Goal: Task Accomplishment & Management: Complete application form

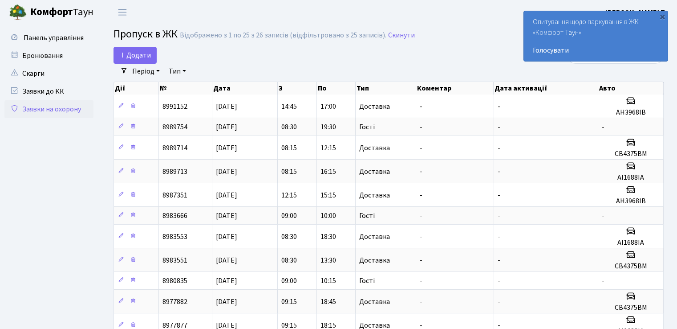
select select "25"
click at [134, 49] on link "Додати" at bounding box center [135, 55] width 43 height 17
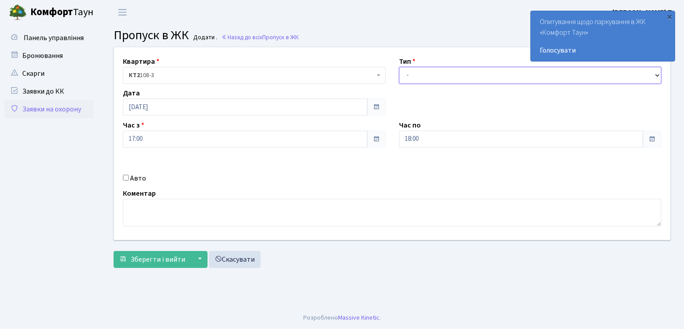
click at [451, 69] on select "- Доставка Таксі Гості Сервіс" at bounding box center [530, 75] width 263 height 17
select select "1"
click at [399, 67] on select "- Доставка Таксі Гості Сервіс" at bounding box center [530, 75] width 263 height 17
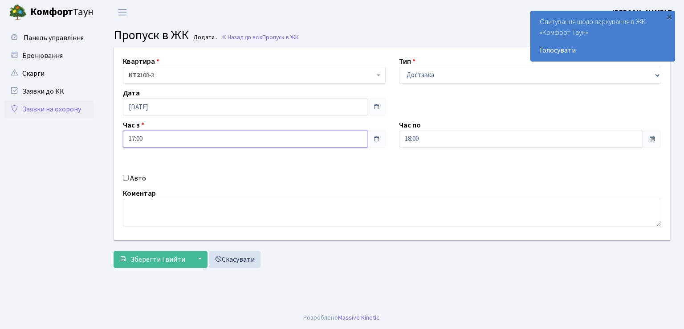
click at [171, 140] on input "17:00" at bounding box center [245, 138] width 244 height 17
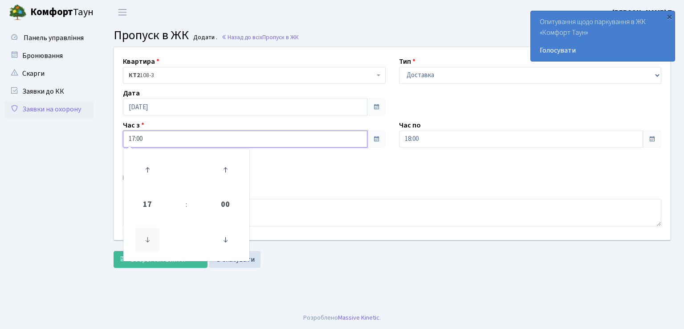
click at [147, 241] on icon at bounding box center [147, 240] width 24 height 24
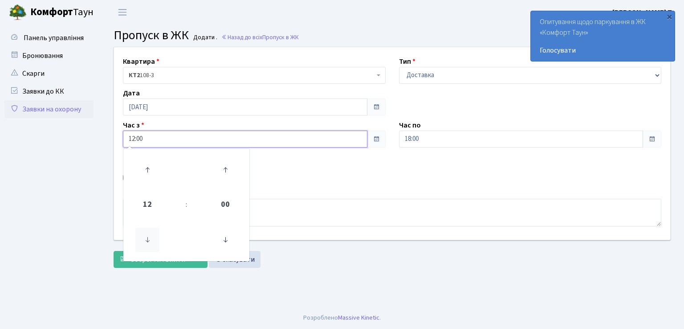
click at [147, 241] on icon at bounding box center [147, 240] width 24 height 24
click at [150, 170] on icon at bounding box center [147, 170] width 24 height 24
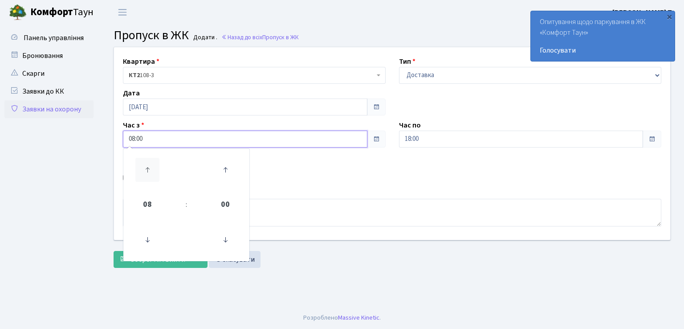
type input "09:00"
click at [275, 163] on div "Квартира <b>КТ2</b>&nbsp;&nbsp;&nbsp;108-3 КТ2 108-3 Тип - Доставка Таксі Гості…" at bounding box center [391, 143] width 569 height 192
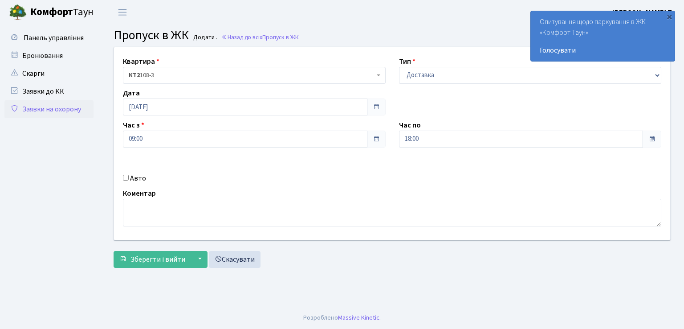
click at [123, 175] on input "Авто" at bounding box center [126, 178] width 6 height 6
checkbox input "true"
click at [429, 171] on input "text" at bounding box center [530, 170] width 263 height 17
type input "СВ4375ВМ"
click at [154, 260] on span "Зберегти і вийти" at bounding box center [157, 259] width 55 height 10
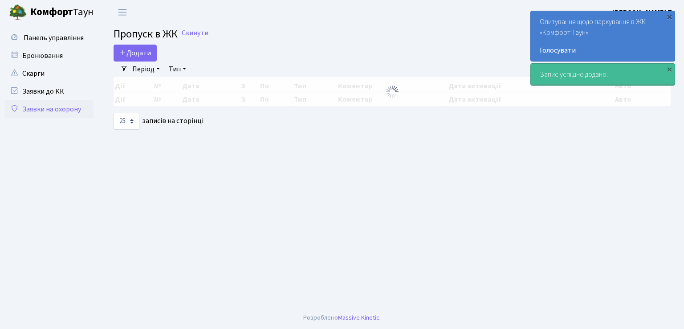
select select "25"
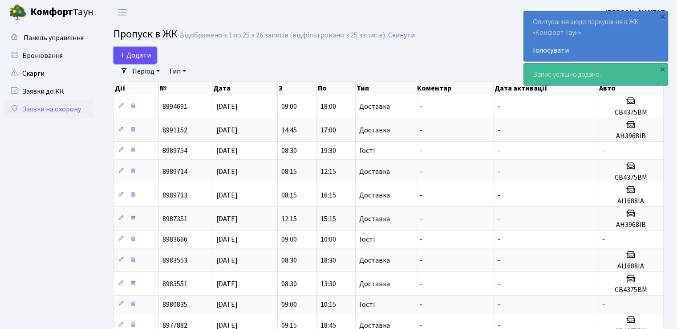
click at [127, 54] on span "Додати" at bounding box center [135, 55] width 32 height 10
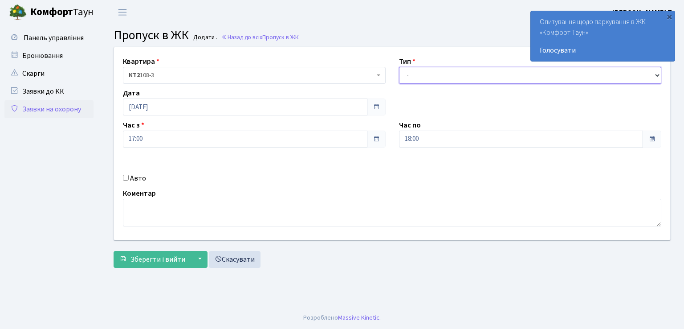
click at [423, 70] on select "- Доставка Таксі Гості Сервіс" at bounding box center [530, 75] width 263 height 17
select select "1"
click at [399, 67] on select "- Доставка Таксі Гості Сервіс" at bounding box center [530, 75] width 263 height 17
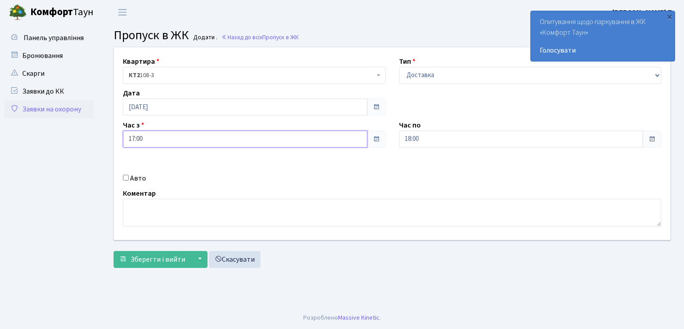
click at [174, 134] on input "17:00" at bounding box center [245, 138] width 244 height 17
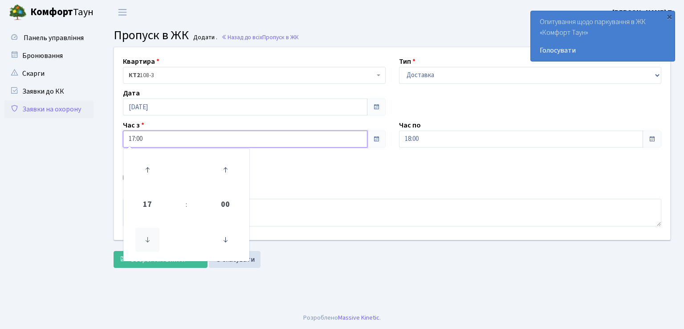
click at [148, 239] on icon at bounding box center [147, 240] width 24 height 24
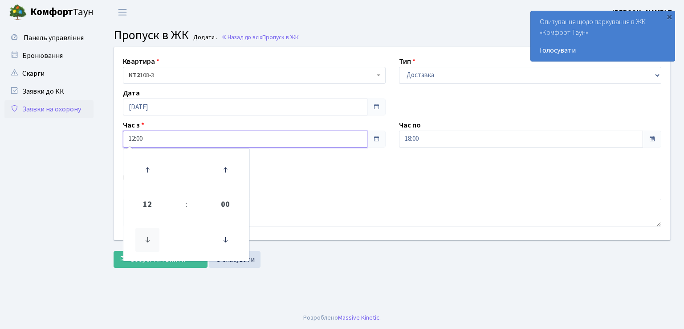
click at [148, 239] on icon at bounding box center [147, 240] width 24 height 24
type input "08:00"
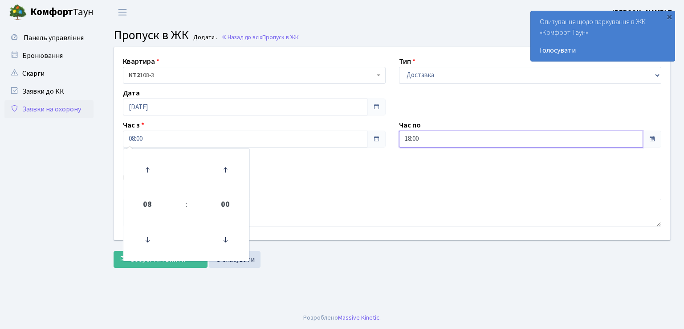
click at [436, 144] on input "18:00" at bounding box center [521, 138] width 244 height 17
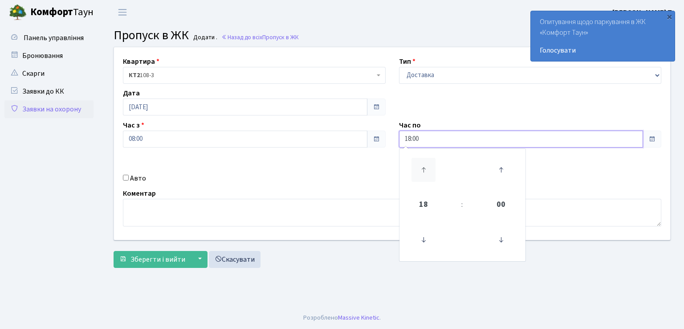
click at [422, 172] on icon at bounding box center [423, 170] width 24 height 24
type input "19:00"
click at [125, 179] on input "Авто" at bounding box center [126, 178] width 6 height 6
checkbox input "true"
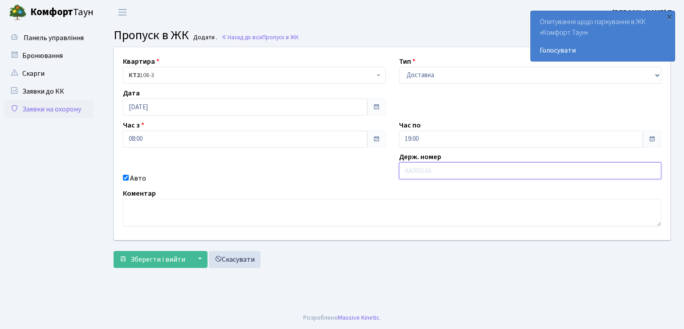
click at [425, 167] on input "text" at bounding box center [530, 170] width 263 height 17
type input "АІ1688ІА"
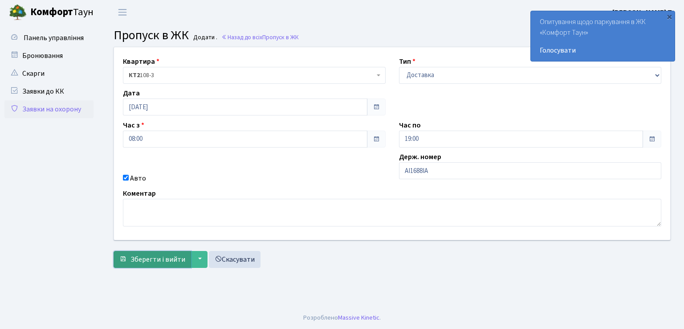
click at [163, 255] on span "Зберегти і вийти" at bounding box center [157, 259] width 55 height 10
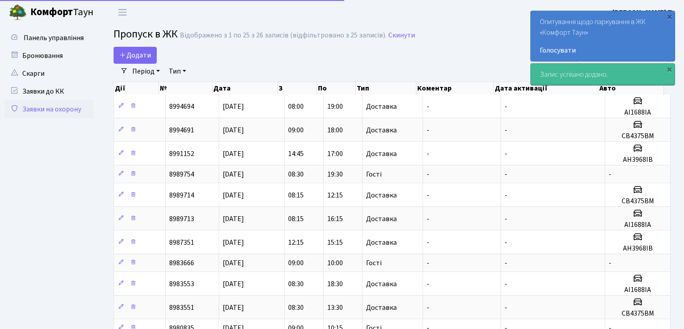
select select "25"
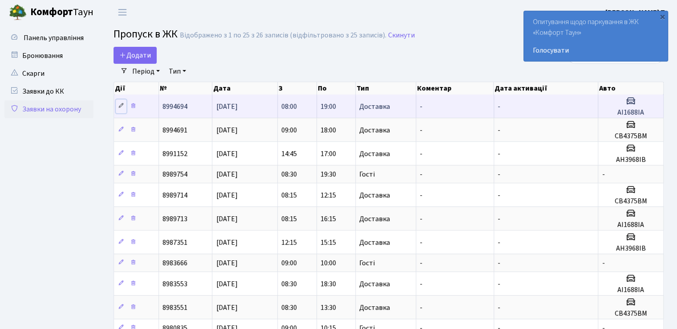
click at [122, 106] on icon at bounding box center [121, 105] width 6 height 6
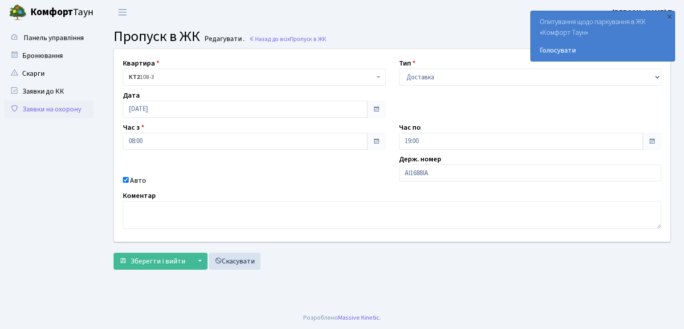
click at [377, 112] on span at bounding box center [376, 109] width 7 height 7
click at [272, 111] on input "[DATE]" at bounding box center [245, 109] width 244 height 17
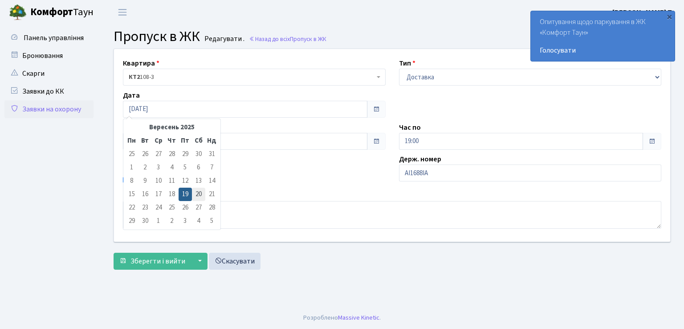
click at [196, 192] on td "20" at bounding box center [198, 193] width 13 height 13
type input "[DATE]"
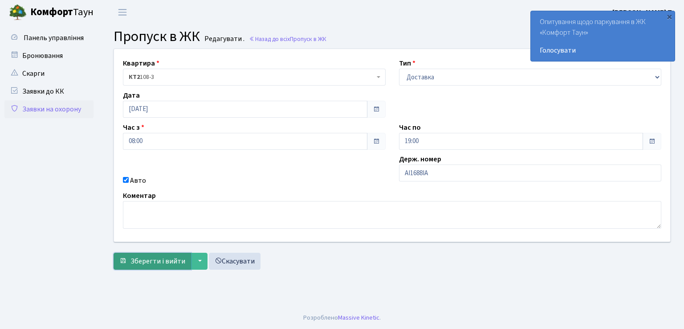
click at [155, 254] on button "Зберегти і вийти" at bounding box center [152, 260] width 77 height 17
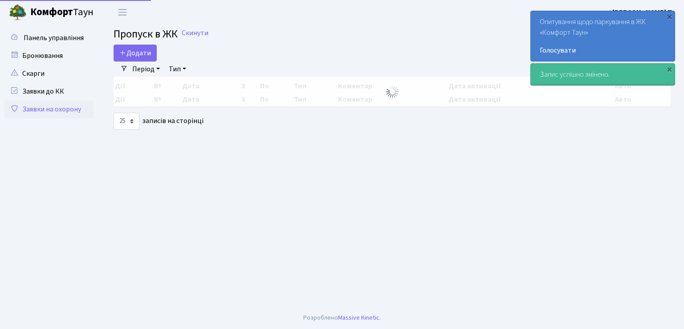
select select "25"
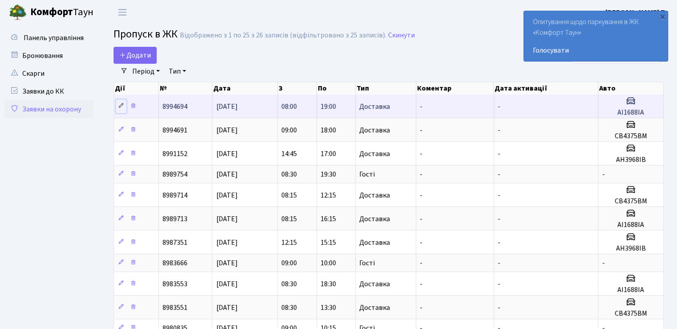
click at [120, 108] on icon at bounding box center [121, 105] width 6 height 6
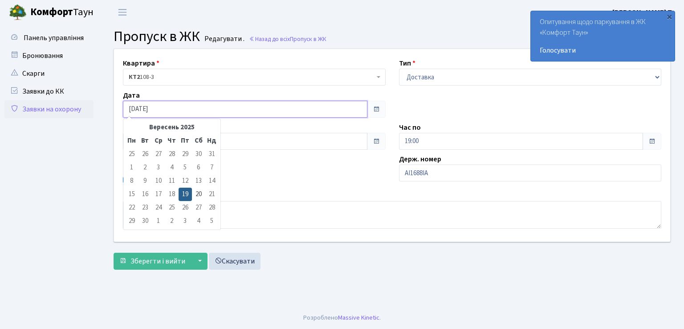
click at [197, 112] on input "[DATE]" at bounding box center [245, 109] width 244 height 17
click at [199, 193] on td "20" at bounding box center [198, 193] width 13 height 13
type input "[DATE]"
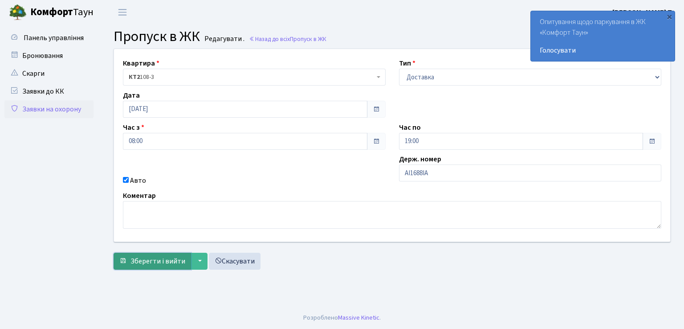
click at [170, 260] on span "Зберегти і вийти" at bounding box center [157, 261] width 55 height 10
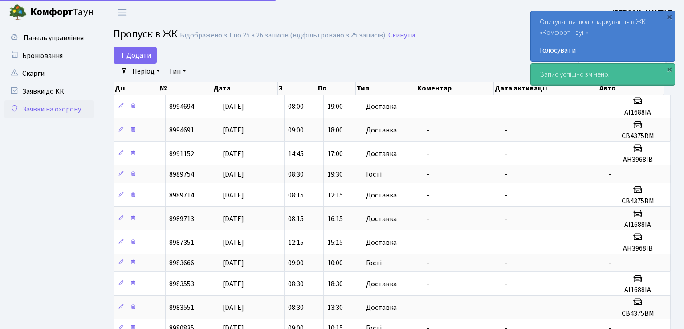
select select "25"
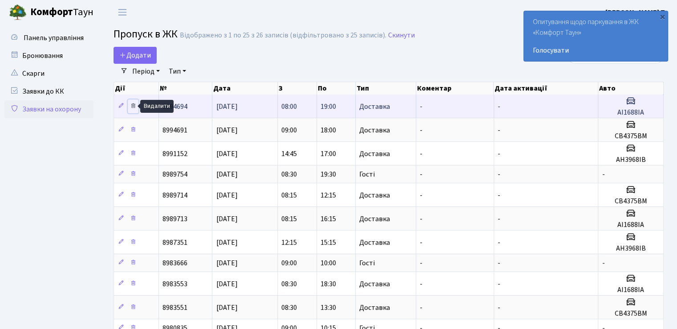
click at [133, 104] on icon at bounding box center [133, 105] width 6 height 6
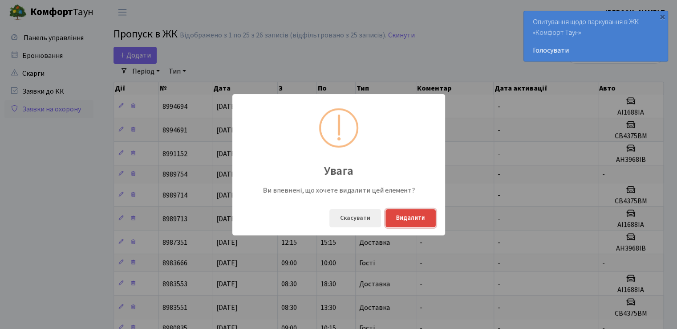
click at [410, 219] on button "Видалити" at bounding box center [411, 218] width 50 height 18
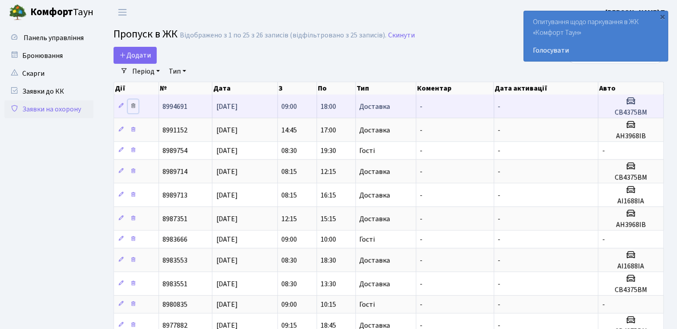
click at [132, 103] on icon at bounding box center [133, 105] width 6 height 6
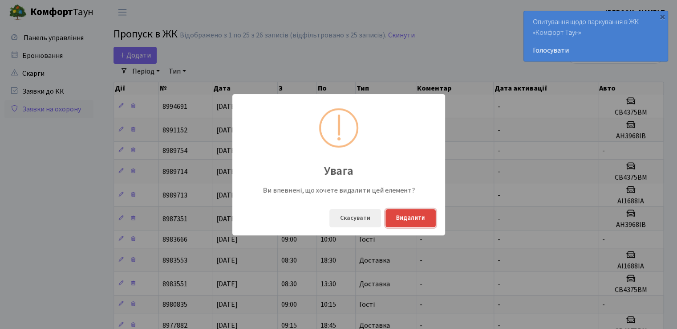
click at [407, 221] on button "Видалити" at bounding box center [411, 218] width 50 height 18
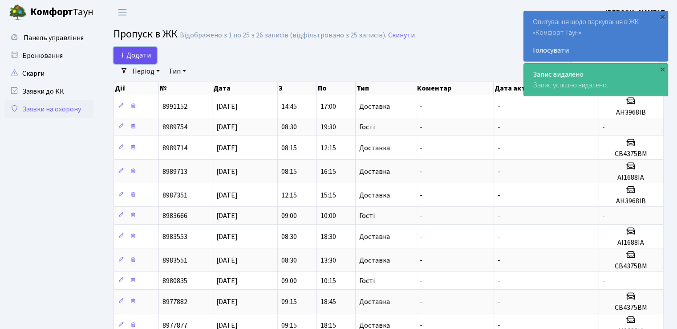
click at [145, 54] on span "Додати" at bounding box center [135, 55] width 32 height 10
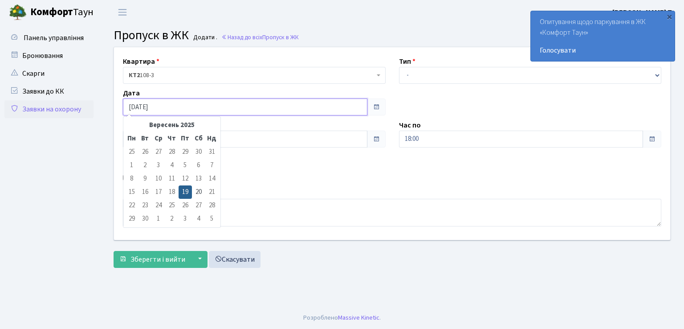
click at [202, 104] on input "[DATE]" at bounding box center [245, 106] width 244 height 17
click at [201, 193] on td "20" at bounding box center [198, 191] width 13 height 13
type input "[DATE]"
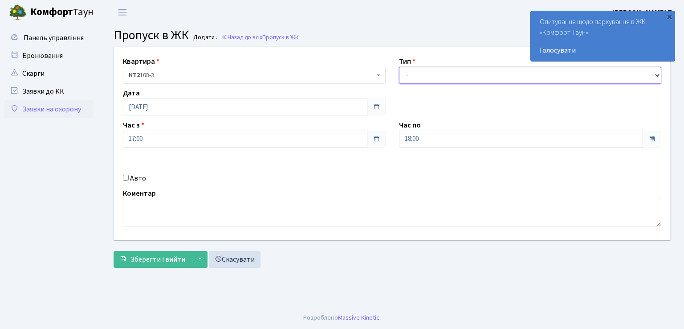
click at [433, 73] on select "- Доставка Таксі Гості Сервіс" at bounding box center [530, 75] width 263 height 17
select select "1"
click at [399, 67] on select "- Доставка Таксі Гості Сервіс" at bounding box center [530, 75] width 263 height 17
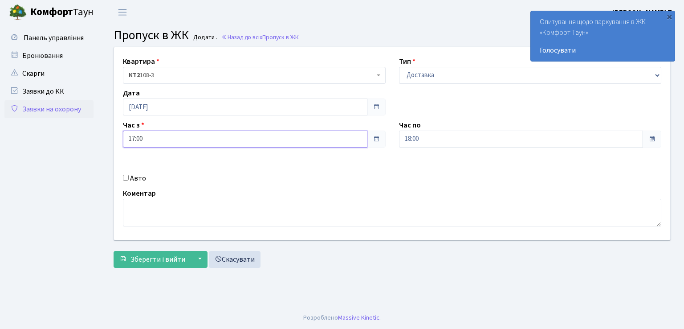
click at [160, 135] on input "17:00" at bounding box center [245, 138] width 244 height 17
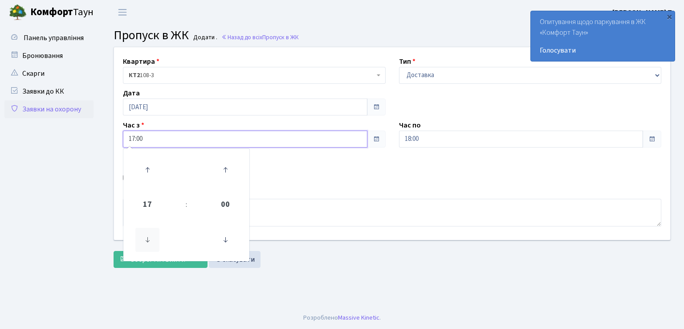
click at [149, 237] on icon at bounding box center [147, 240] width 24 height 24
click at [150, 237] on icon at bounding box center [147, 240] width 24 height 24
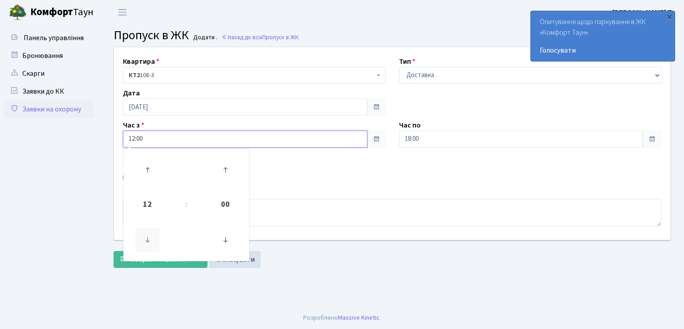
click at [150, 237] on icon at bounding box center [147, 240] width 24 height 24
type input "08:00"
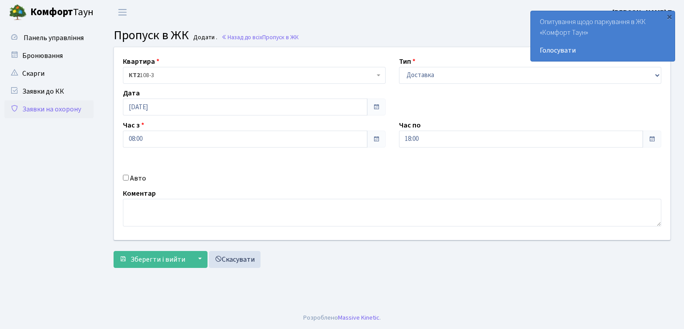
click at [279, 186] on div "Квартира <b>КТ2</b>&nbsp;&nbsp;&nbsp;108-3 КТ2 108-3 Тип - Доставка Таксі Гості…" at bounding box center [391, 143] width 569 height 192
click at [123, 177] on input "Авто" at bounding box center [126, 178] width 6 height 6
checkbox input "true"
click at [417, 168] on input "text" at bounding box center [530, 170] width 263 height 17
type input "СВ4375ВМ"
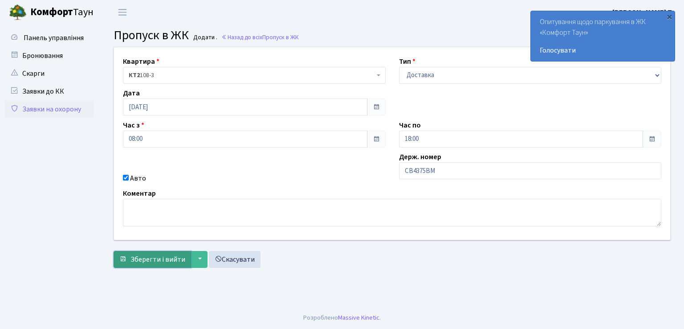
click at [171, 260] on span "Зберегти і вийти" at bounding box center [157, 259] width 55 height 10
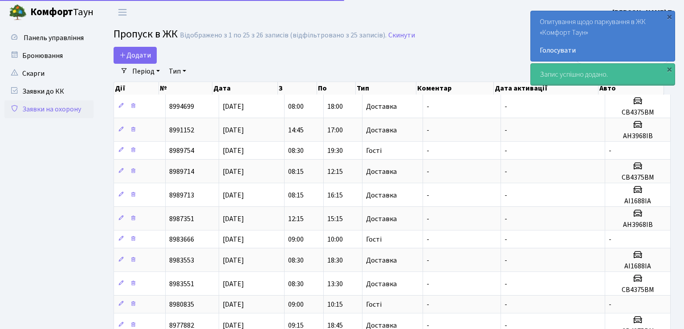
select select "25"
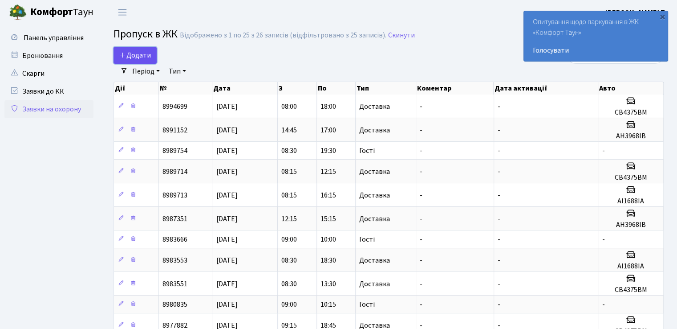
click at [140, 52] on span "Додати" at bounding box center [135, 55] width 32 height 10
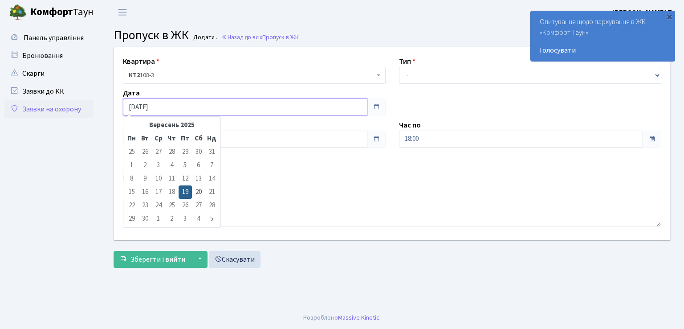
click at [186, 104] on input "[DATE]" at bounding box center [245, 106] width 244 height 17
click at [203, 193] on td "20" at bounding box center [198, 191] width 13 height 13
type input "[DATE]"
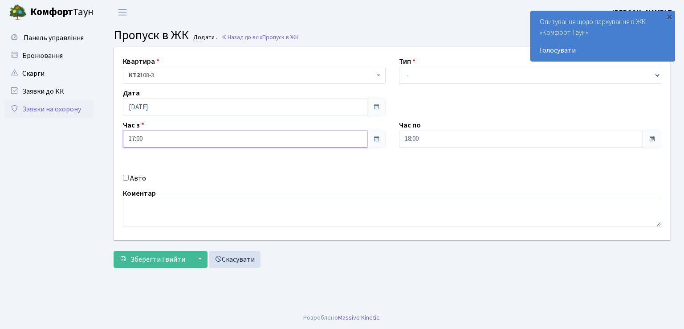
click at [158, 137] on input "17:00" at bounding box center [245, 138] width 244 height 17
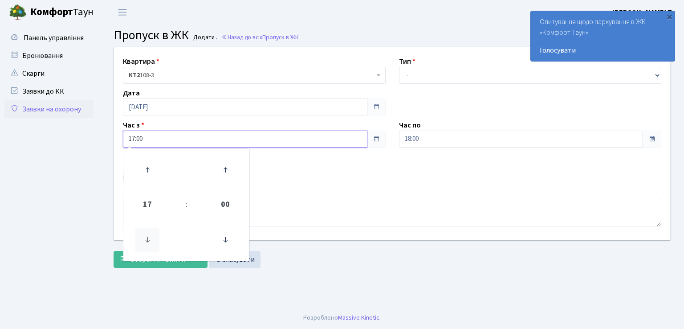
click at [146, 239] on icon at bounding box center [147, 240] width 24 height 24
click at [147, 238] on icon at bounding box center [147, 240] width 24 height 24
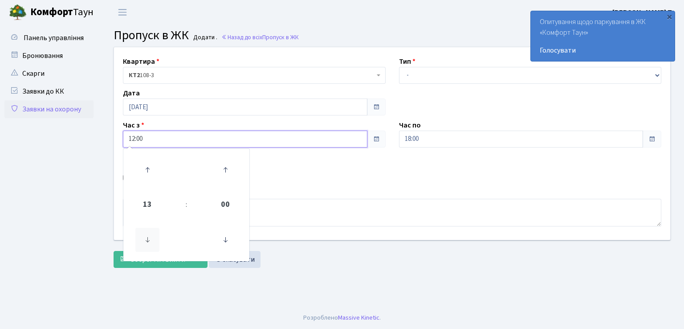
click at [147, 238] on icon at bounding box center [147, 240] width 24 height 24
click at [148, 237] on icon at bounding box center [147, 240] width 24 height 24
type input "09:00"
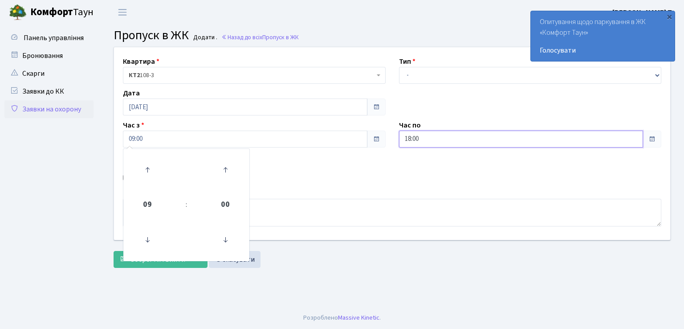
click at [446, 143] on input "18:00" at bounding box center [521, 138] width 244 height 17
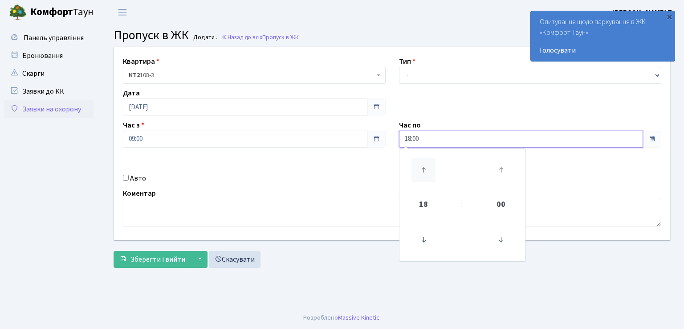
click at [423, 169] on icon at bounding box center [423, 170] width 24 height 24
type input "19:00"
click at [125, 178] on input "Авто" at bounding box center [126, 178] width 6 height 6
checkbox input "true"
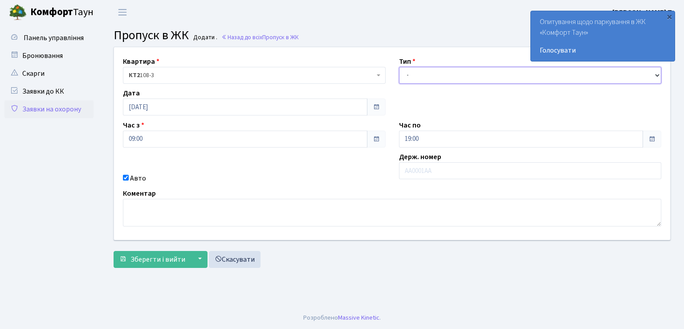
click at [415, 70] on select "- Доставка Таксі Гості Сервіс" at bounding box center [530, 75] width 263 height 17
select select "1"
click at [399, 67] on select "- Доставка Таксі Гості Сервіс" at bounding box center [530, 75] width 263 height 17
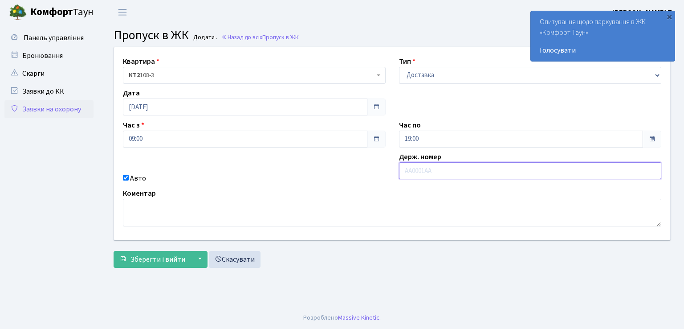
click at [447, 174] on input "text" at bounding box center [530, 170] width 263 height 17
type input "АІ1688ІА"
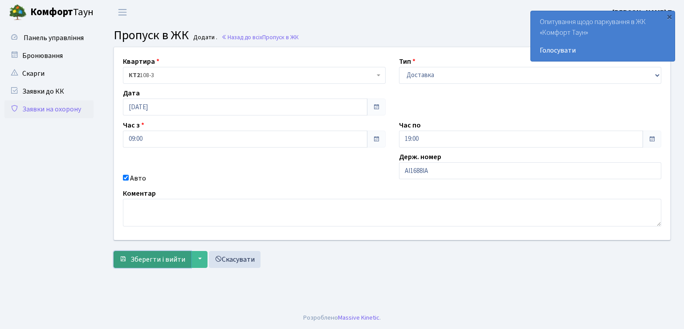
click at [176, 255] on span "Зберегти і вийти" at bounding box center [157, 259] width 55 height 10
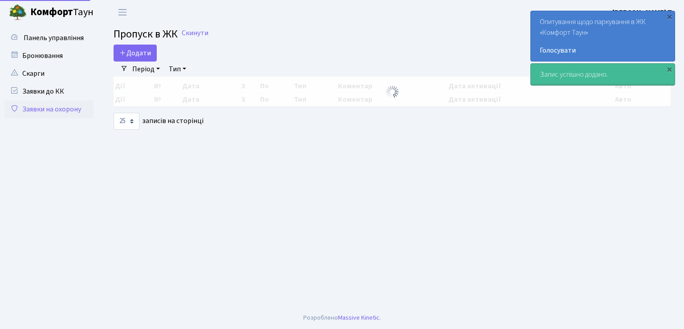
select select "25"
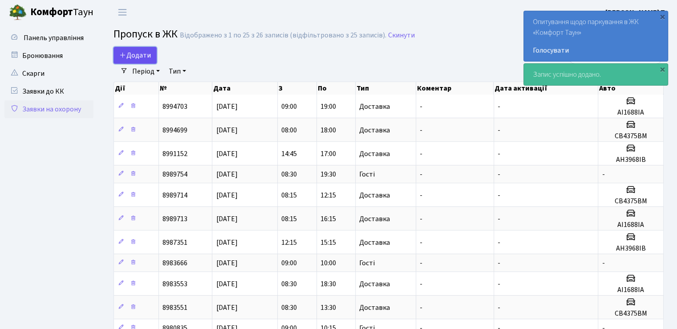
click at [132, 55] on span "Додати" at bounding box center [135, 55] width 32 height 10
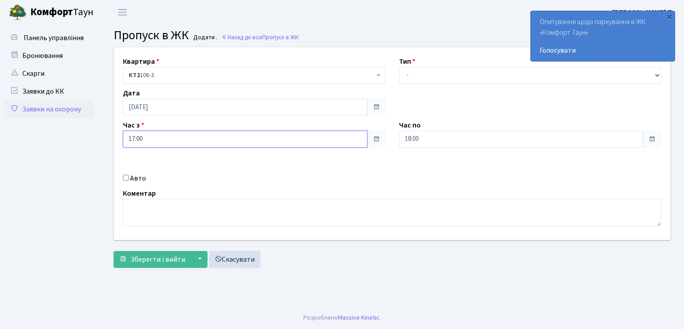
click at [192, 139] on input "17:00" at bounding box center [245, 138] width 244 height 17
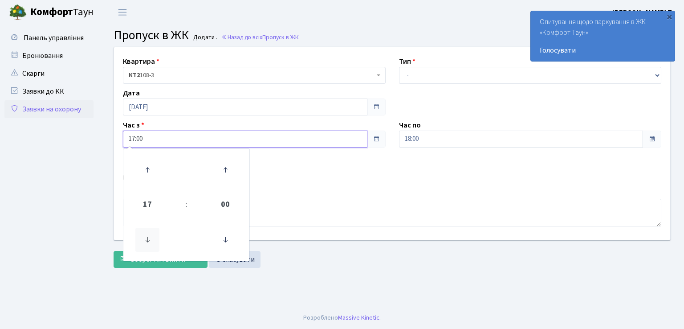
click at [146, 240] on icon at bounding box center [147, 240] width 24 height 24
click at [147, 239] on icon at bounding box center [147, 240] width 24 height 24
click at [148, 239] on icon at bounding box center [147, 240] width 24 height 24
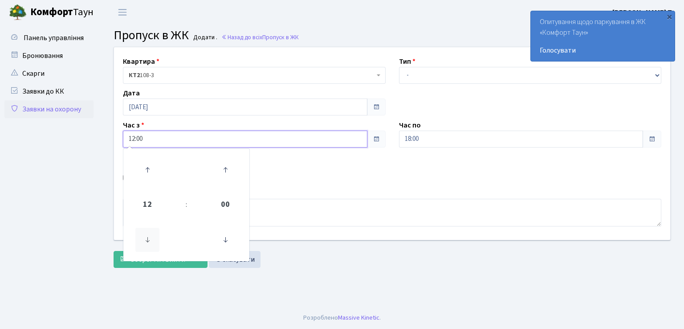
click at [148, 239] on icon at bounding box center [147, 240] width 24 height 24
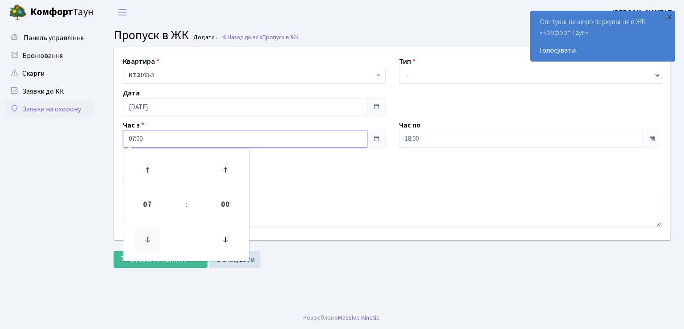
click at [148, 239] on icon at bounding box center [147, 240] width 24 height 24
type input "06:00"
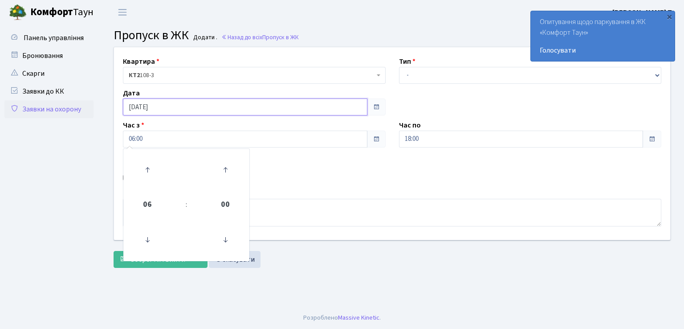
click at [187, 104] on input "[DATE]" at bounding box center [245, 106] width 244 height 17
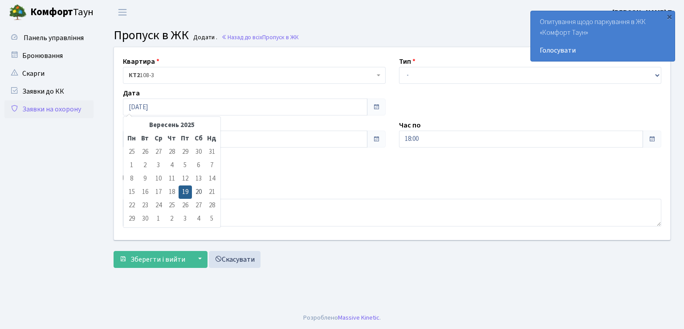
click at [198, 190] on td "20" at bounding box center [198, 191] width 13 height 13
type input "[DATE]"
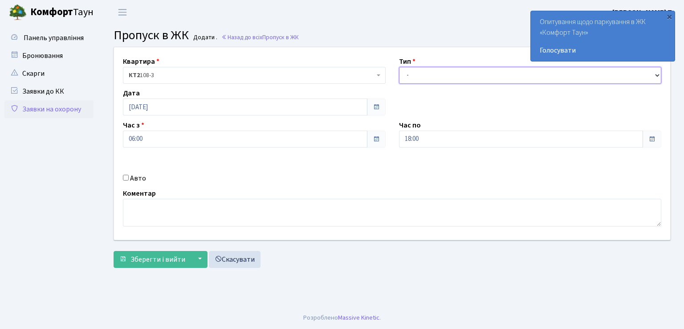
click at [429, 72] on select "- Доставка Таксі Гості Сервіс" at bounding box center [530, 75] width 263 height 17
select select "3"
click at [399, 67] on select "- Доставка Таксі Гості Сервіс" at bounding box center [530, 75] width 263 height 17
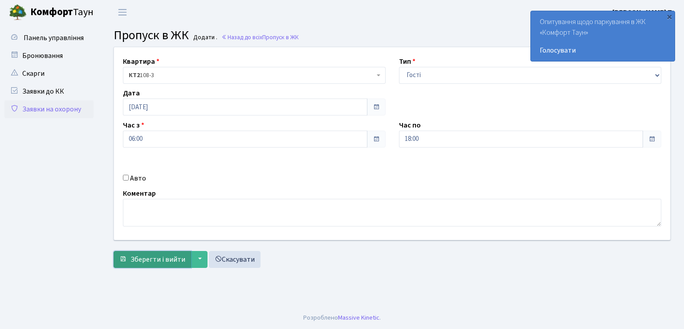
click at [154, 262] on span "Зберегти і вийти" at bounding box center [157, 259] width 55 height 10
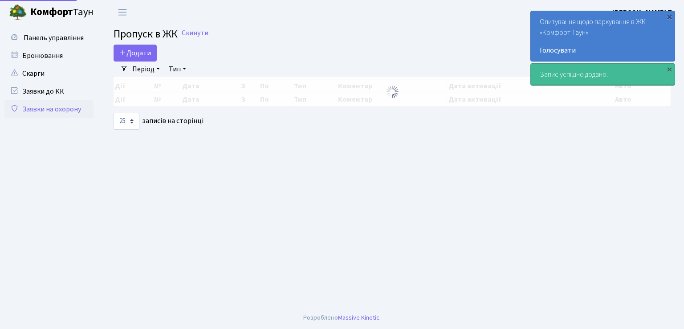
select select "25"
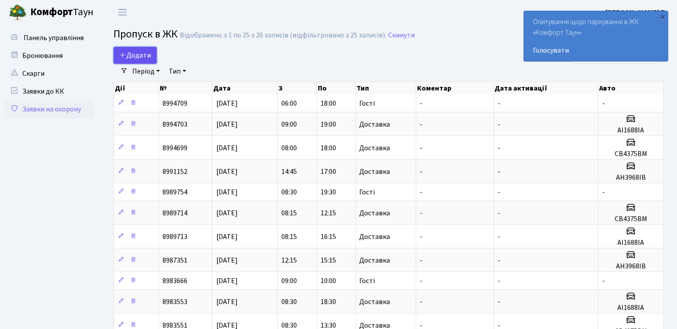
click at [134, 53] on span "Додати" at bounding box center [135, 55] width 32 height 10
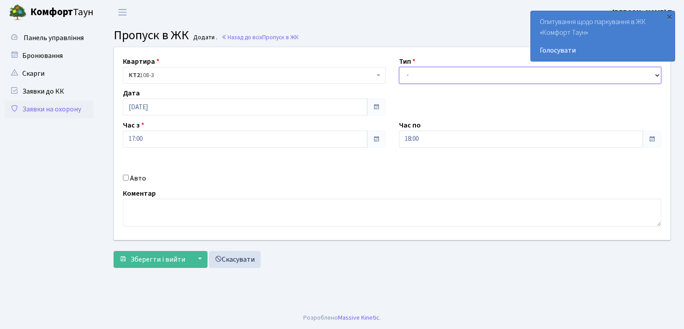
click at [457, 70] on select "- Доставка Таксі Гості Сервіс" at bounding box center [530, 75] width 263 height 17
select select "3"
click at [399, 67] on select "- Доставка Таксі Гості Сервіс" at bounding box center [530, 75] width 263 height 17
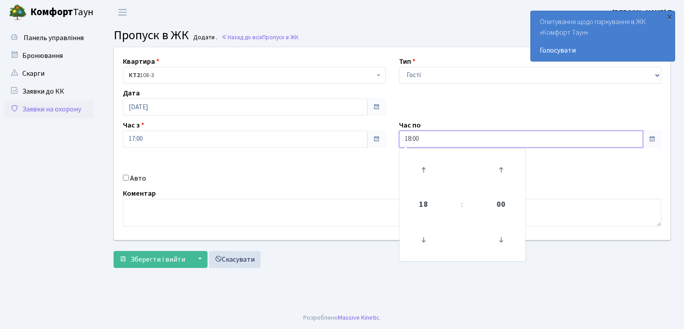
click at [468, 142] on input "18:00" at bounding box center [521, 138] width 244 height 17
click at [424, 167] on icon at bounding box center [423, 170] width 24 height 24
type input "20:00"
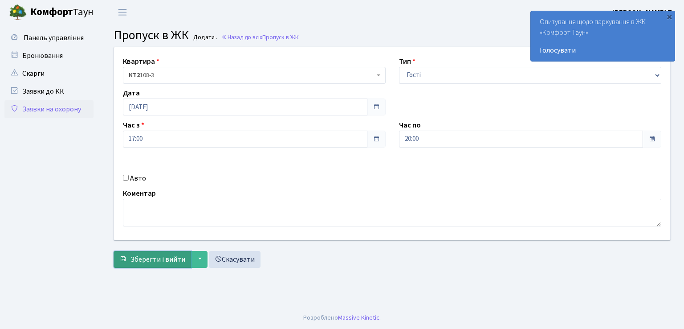
click at [157, 259] on span "Зберегти і вийти" at bounding box center [157, 259] width 55 height 10
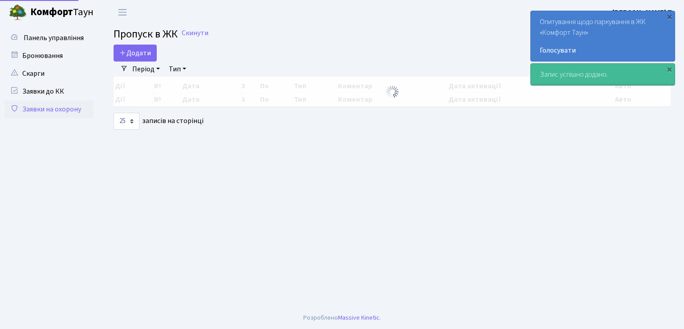
select select "25"
